Goal: Transaction & Acquisition: Purchase product/service

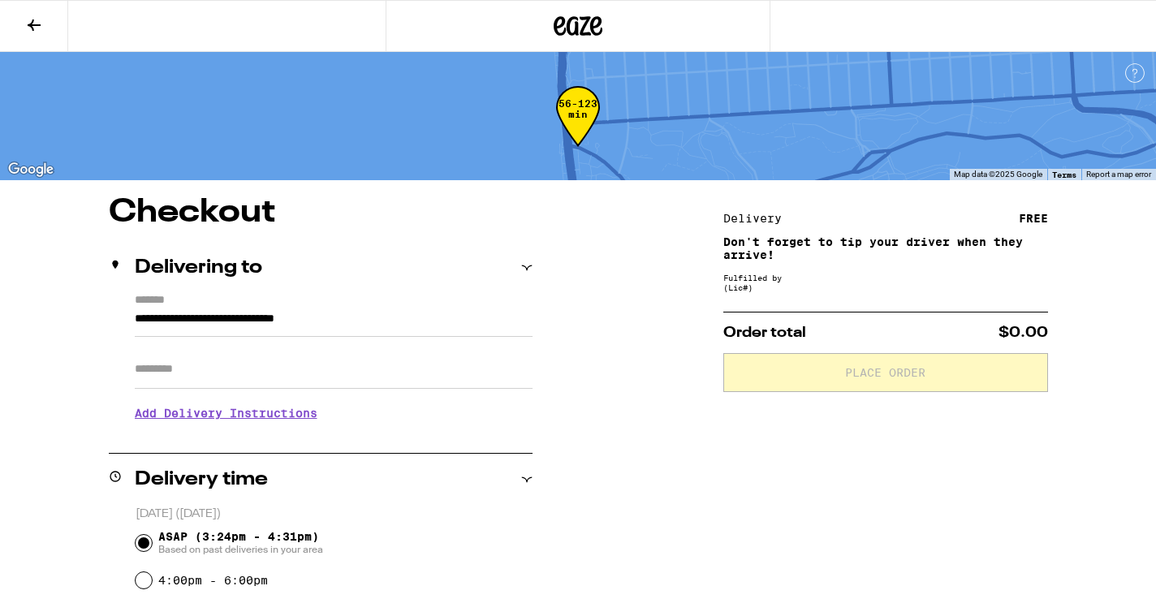
click at [577, 24] on icon at bounding box center [579, 25] width 24 height 19
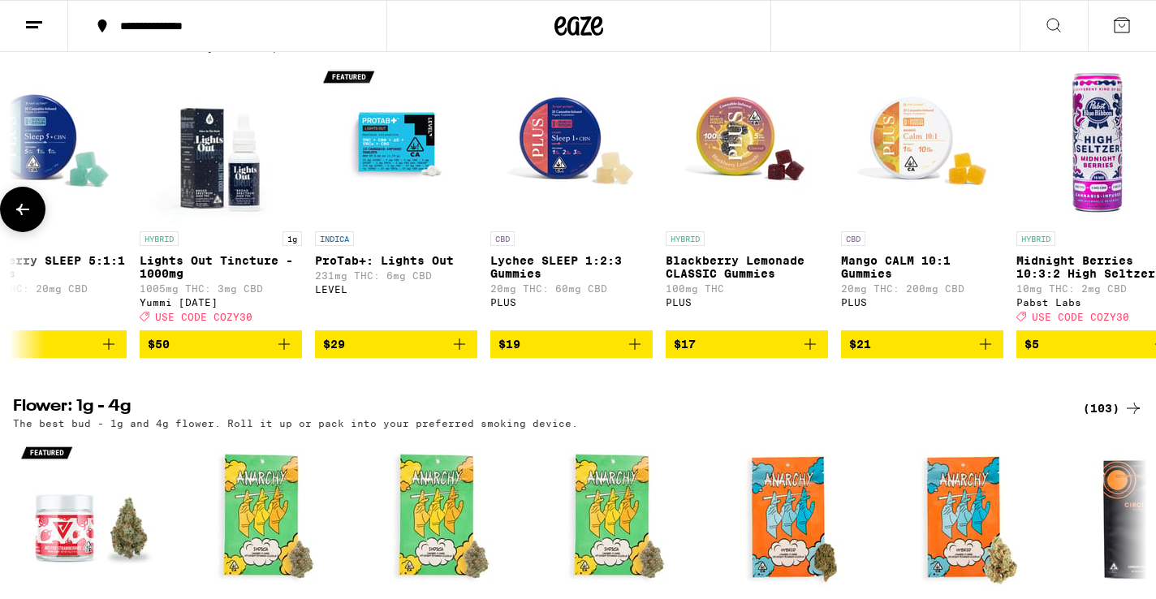
scroll to position [0, 1325]
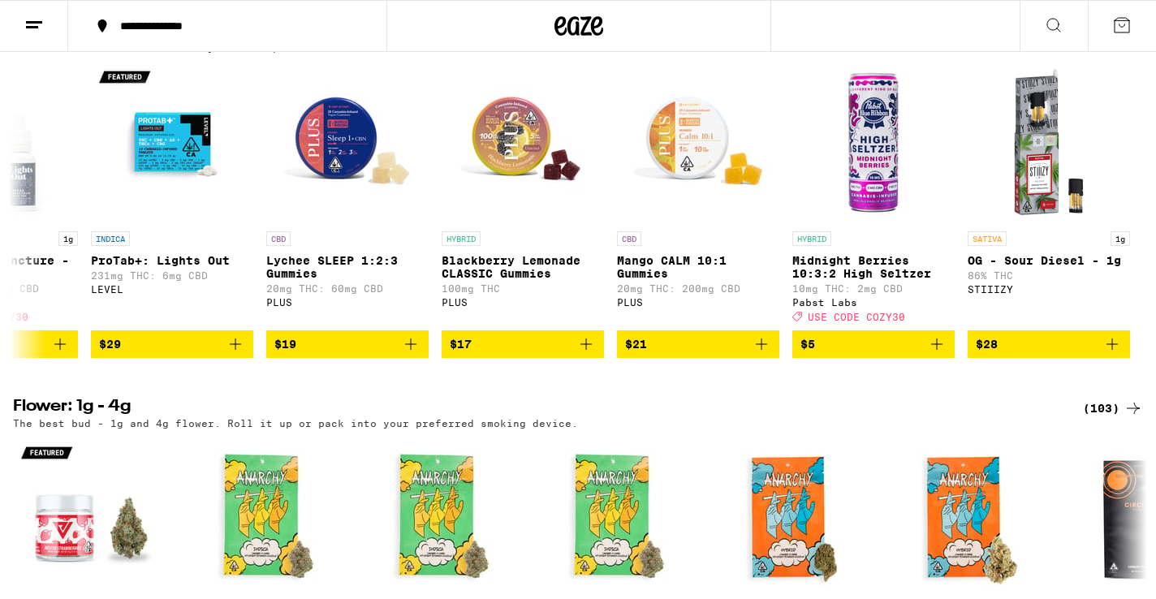
click at [1117, 42] on div "(14)" at bounding box center [1117, 32] width 53 height 19
